Goal: Navigation & Orientation: Understand site structure

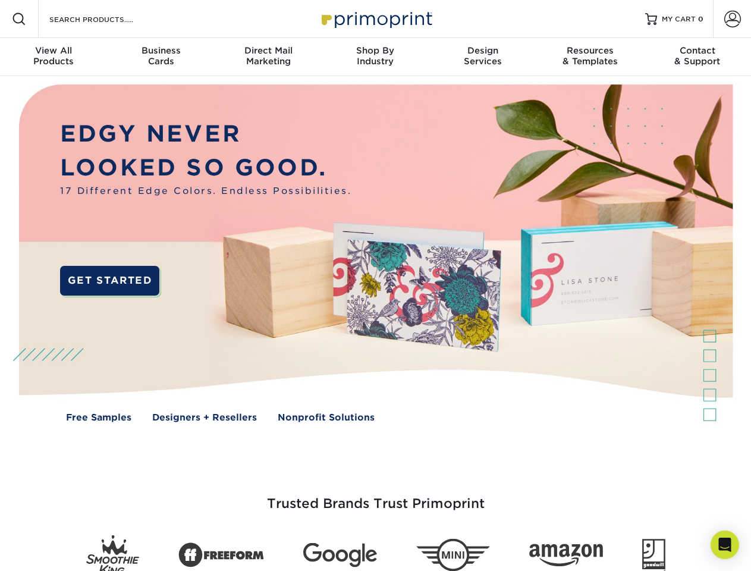
click at [375, 285] on img at bounding box center [375, 261] width 743 height 371
click at [19, 19] on span at bounding box center [19, 19] width 14 height 14
click at [732, 19] on span at bounding box center [732, 19] width 17 height 17
click at [53, 57] on div "View All Products" at bounding box center [53, 55] width 107 height 21
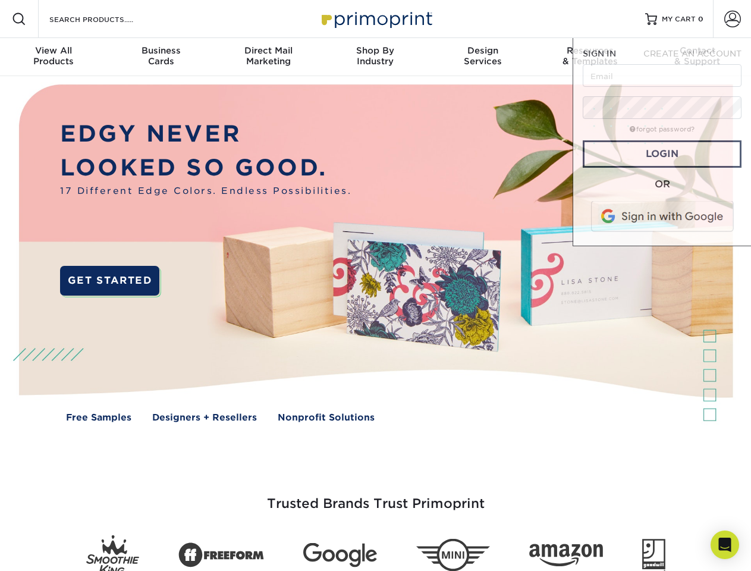
click at [160, 57] on div "Business Cards" at bounding box center [160, 55] width 107 height 21
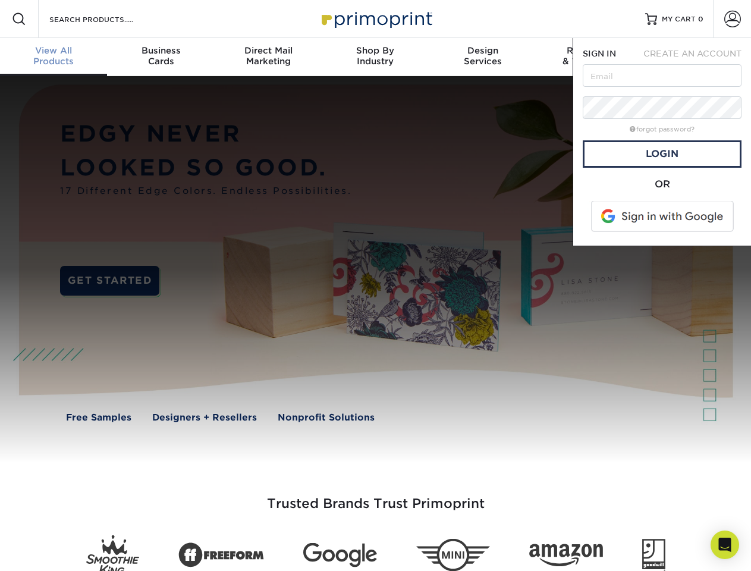
click at [268, 57] on div "Direct Mail Marketing" at bounding box center [268, 55] width 107 height 21
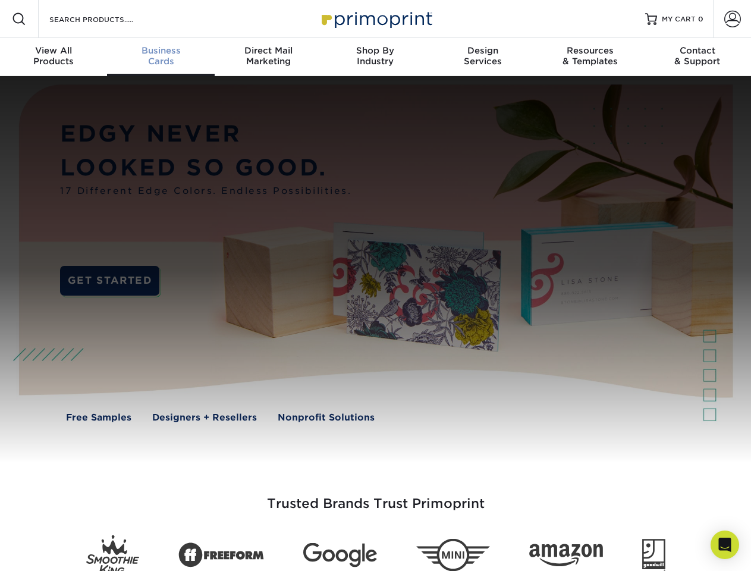
click at [375, 57] on div "Shop By Industry" at bounding box center [375, 55] width 107 height 21
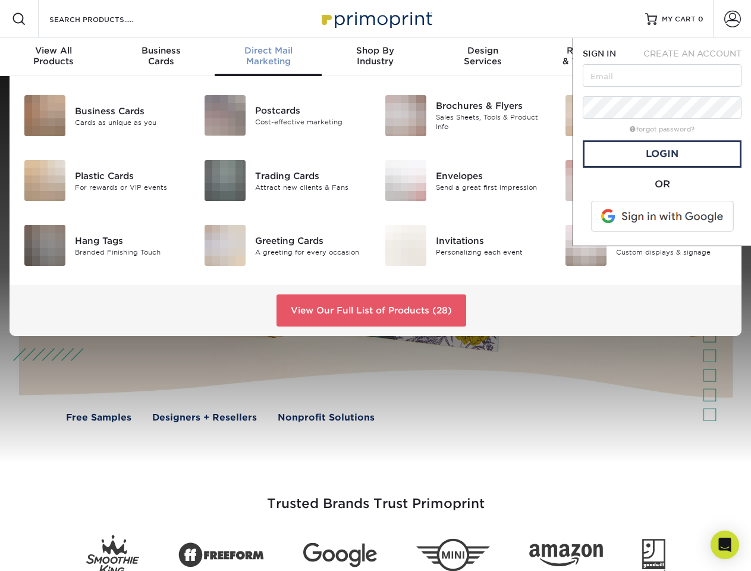
click at [483, 57] on div "Design Services" at bounding box center [482, 55] width 107 height 21
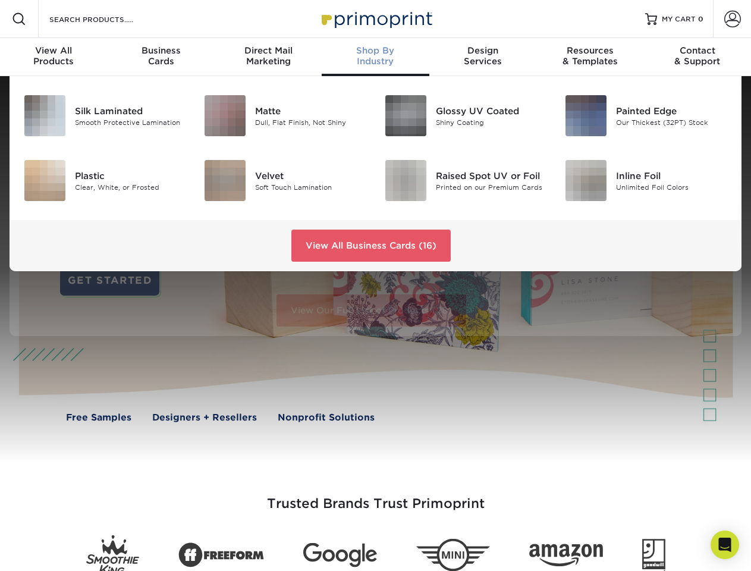
click at [590, 57] on span "SIGN IN" at bounding box center [598, 54] width 33 height 10
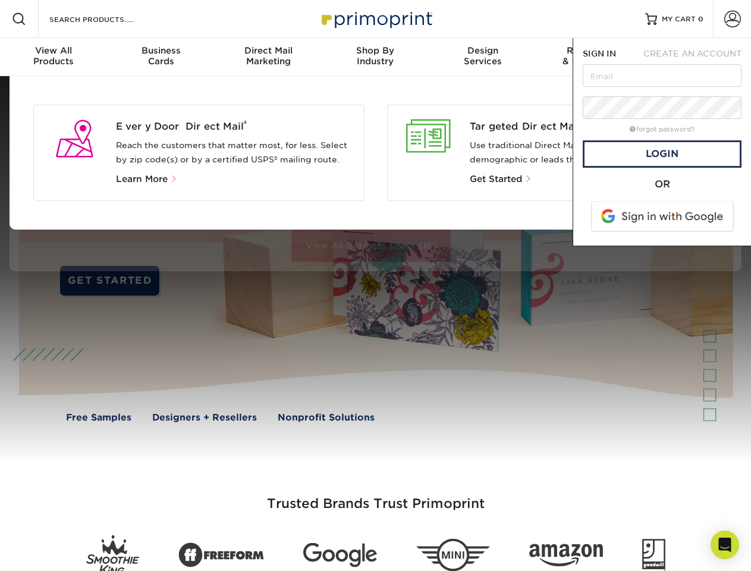
click at [697, 57] on div "Contact & Support" at bounding box center [697, 55] width 107 height 21
